Goal: Task Accomplishment & Management: Use online tool/utility

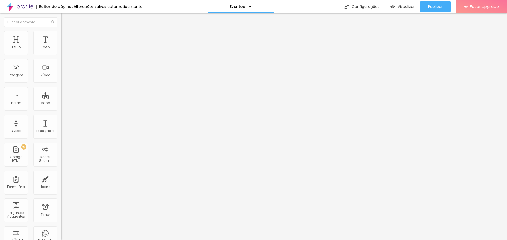
click at [61, 110] on input "https://" at bounding box center [93, 107] width 64 height 5
paste input "[DOMAIN_NAME][URL]"
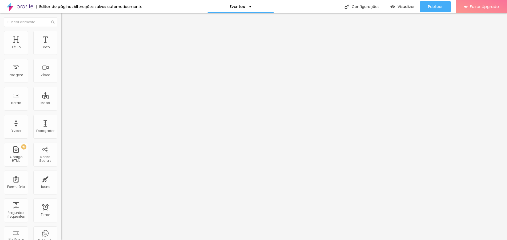
type input "[URL][DOMAIN_NAME]"
click at [61, 138] on div "Editar Botão Conteúdo Estilo Avançado Texto Quero descobrir essa estratégia Ali…" at bounding box center [91, 126] width 61 height 227
click at [61, 118] on div "Abrir em uma nova aba" at bounding box center [91, 118] width 61 height 3
click at [61, 50] on input "Quero descobrir essa estratégia" at bounding box center [93, 47] width 64 height 5
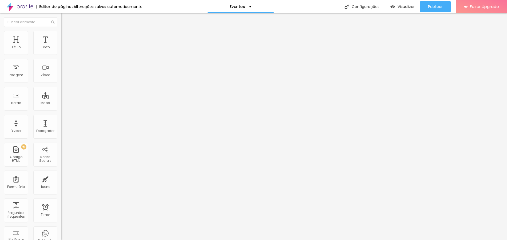
click at [61, 50] on input "Quero descobrir essa estratégia" at bounding box center [93, 47] width 64 height 5
type input "Quero ver as fotos do evento"
click at [405, 5] on span "Visualizar" at bounding box center [405, 7] width 17 height 4
